Goal: Communication & Community: Answer question/provide support

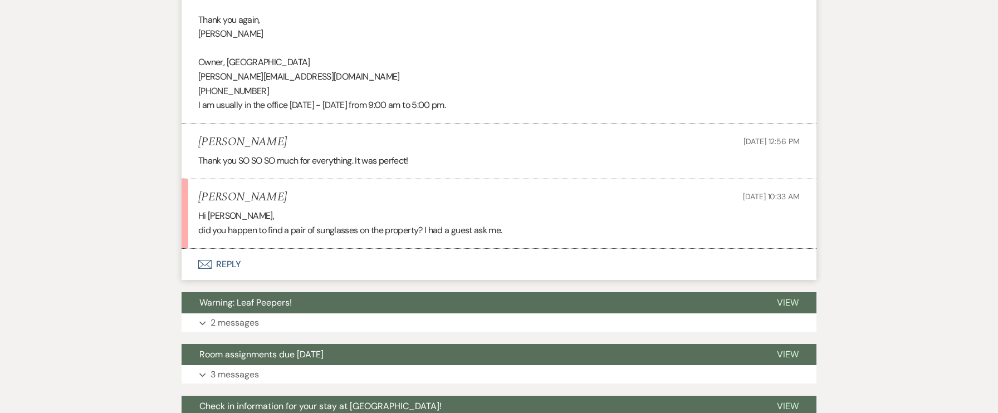
scroll to position [569, 0]
click at [229, 267] on button "Envelope Reply" at bounding box center [498, 264] width 635 height 31
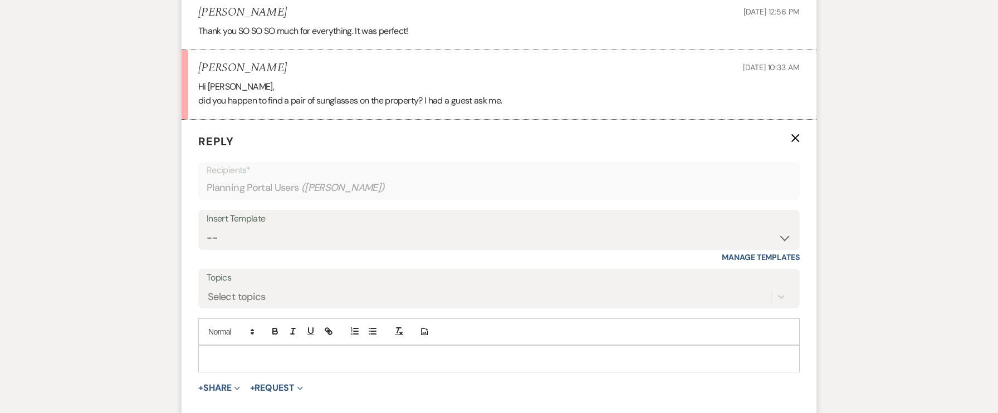
scroll to position [914, 0]
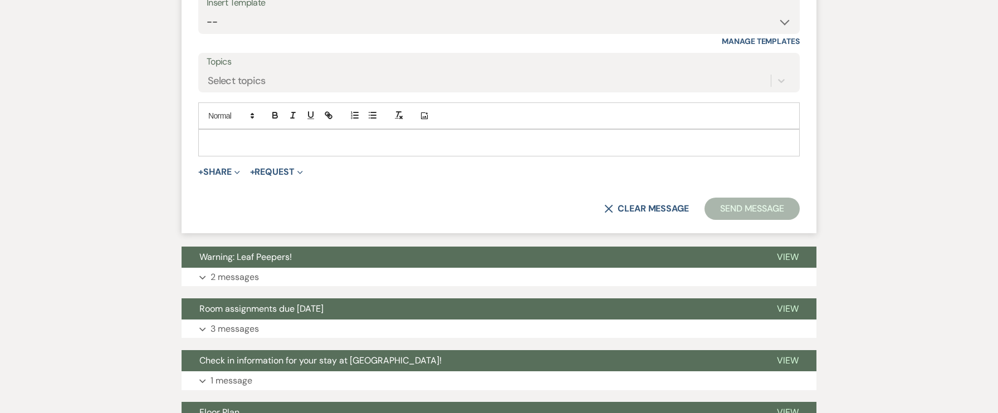
click at [323, 145] on p at bounding box center [498, 142] width 583 height 12
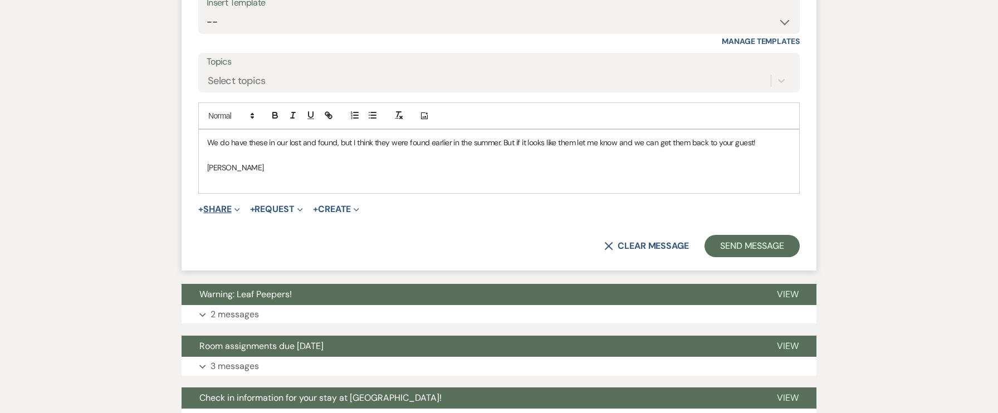
click at [230, 211] on button "+ Share Expand" at bounding box center [219, 209] width 42 height 9
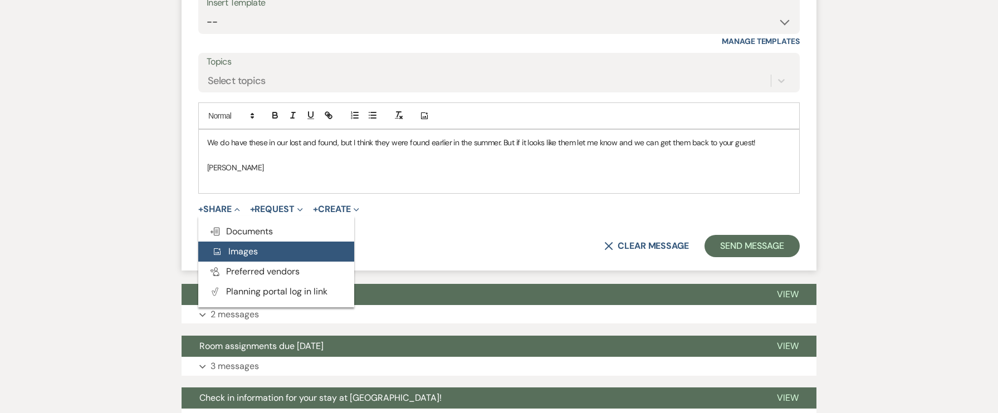
click at [242, 252] on span "Add Photo Images" at bounding box center [235, 252] width 46 height 12
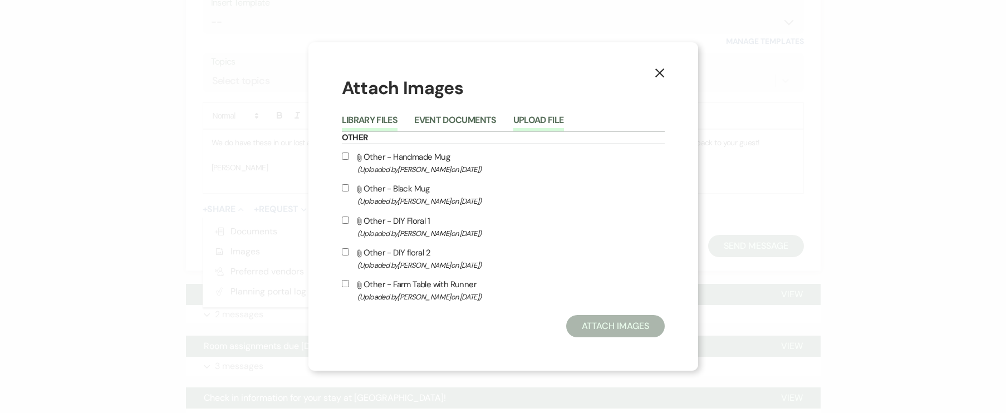
click at [551, 119] on button "Upload File" at bounding box center [538, 124] width 51 height 16
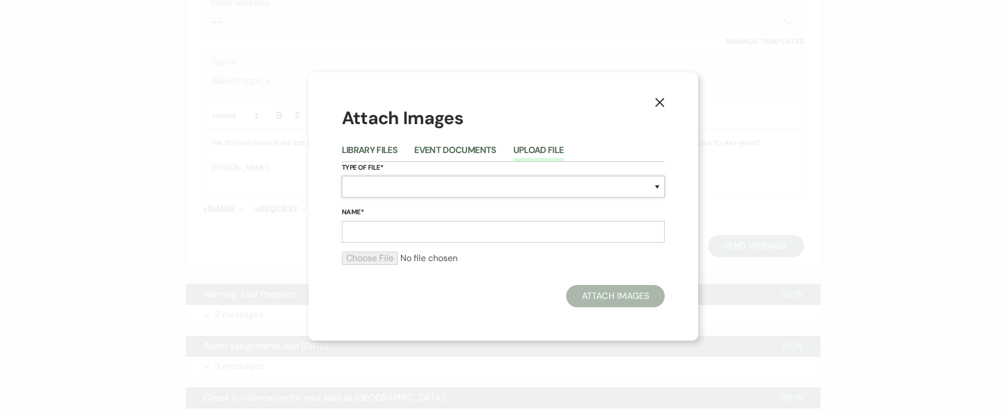
click at [398, 185] on select "Special Event Insurance Vendor Certificate of Insurance Contracts / Rental Agre…" at bounding box center [503, 187] width 323 height 22
select select "0"
click at [342, 176] on select "Special Event Insurance Vendor Certificate of Insurance Contracts / Rental Agre…" at bounding box center [503, 187] width 323 height 22
click at [384, 230] on input "Name*" at bounding box center [503, 232] width 323 height 22
type input "Sunglasses"
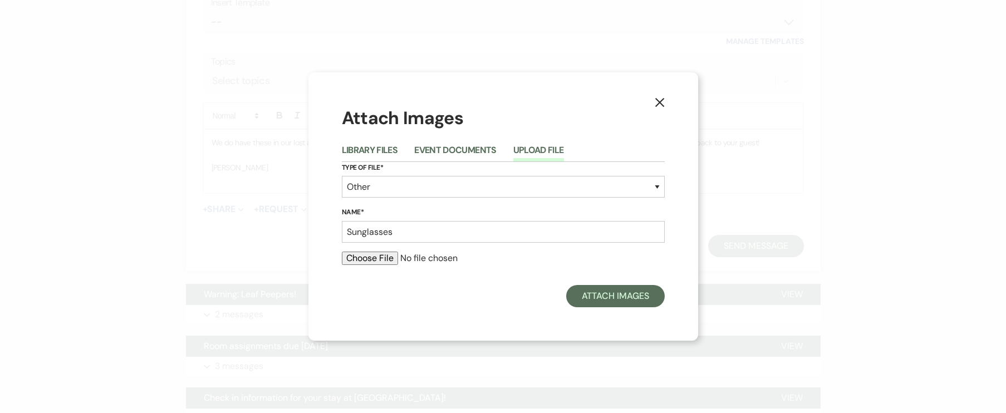
click at [461, 308] on div "X Attach Images Library Files Event Documents Upload File Type of File* Special…" at bounding box center [503, 206] width 390 height 268
click at [367, 259] on input "file" at bounding box center [503, 258] width 323 height 13
click at [380, 254] on input "file" at bounding box center [503, 258] width 323 height 13
type input "C:\fakepath\IMG_6904.jpg"
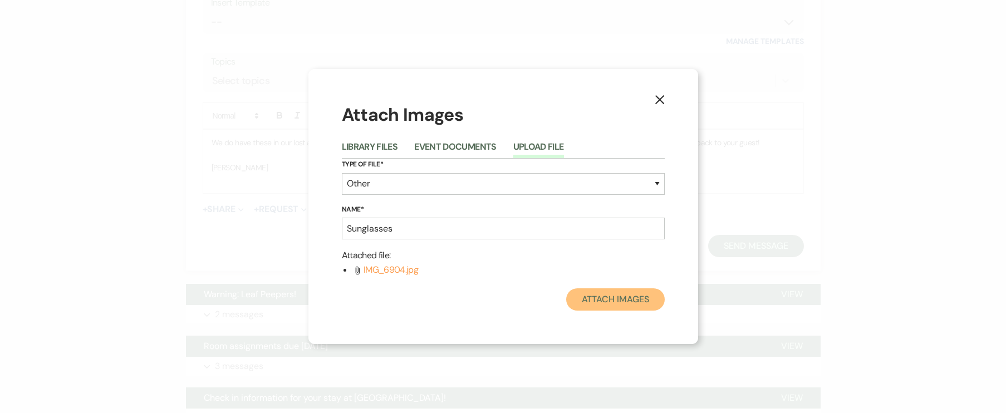
click at [615, 301] on button "Attach Images" at bounding box center [615, 299] width 99 height 22
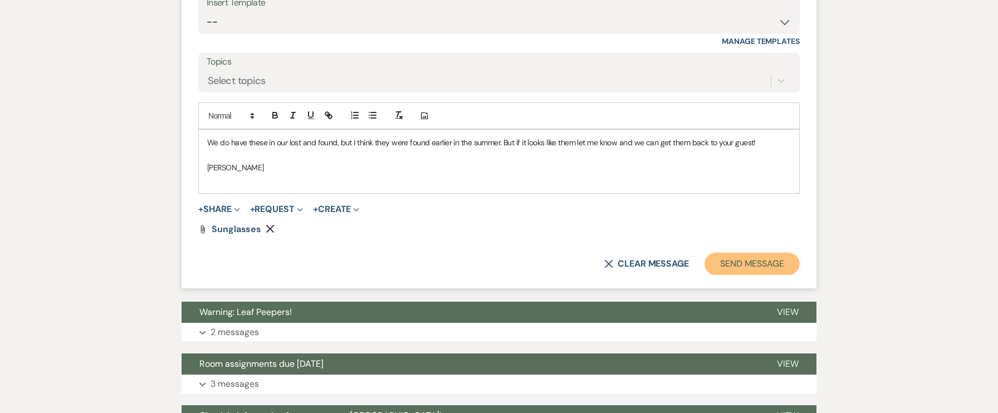
click at [767, 261] on button "Send Message" at bounding box center [751, 264] width 95 height 22
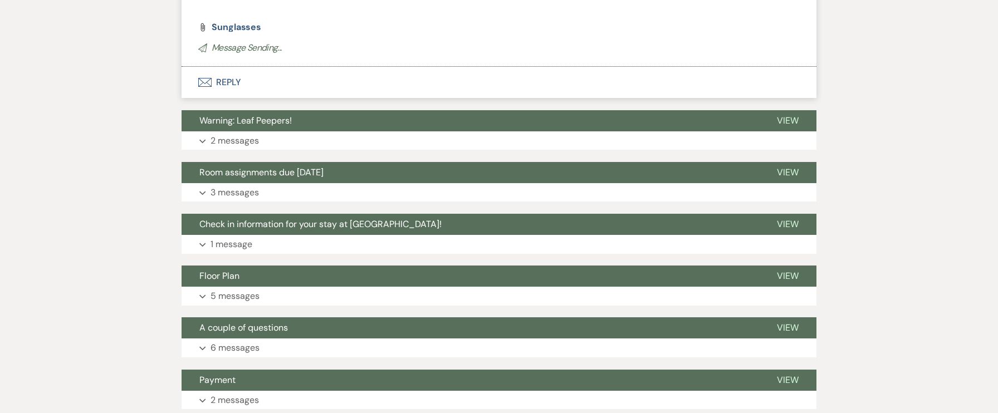
scroll to position [1078, 0]
